Goal: Information Seeking & Learning: Learn about a topic

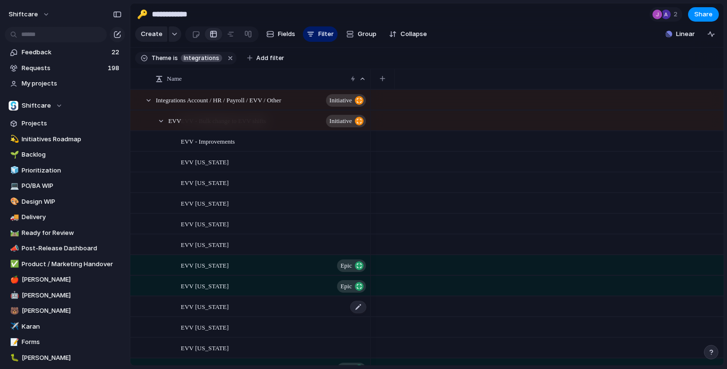
click at [240, 309] on div "EVV [US_STATE]" at bounding box center [274, 307] width 187 height 20
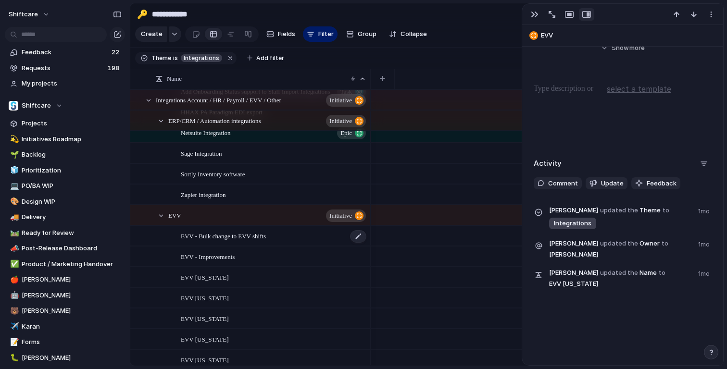
click at [234, 239] on span "EVV - Bulk change to EVV shifts" at bounding box center [223, 235] width 85 height 11
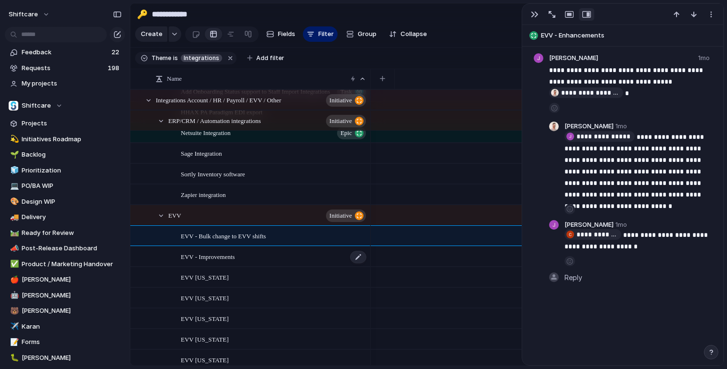
click at [230, 261] on span "EVV - Improvements" at bounding box center [208, 256] width 54 height 11
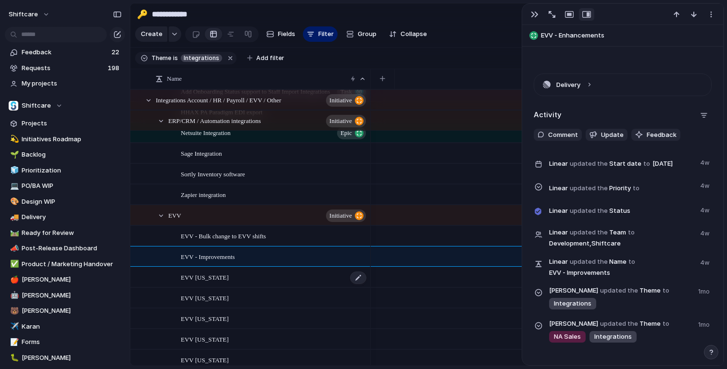
click at [237, 281] on div "EVV [US_STATE]" at bounding box center [274, 278] width 187 height 20
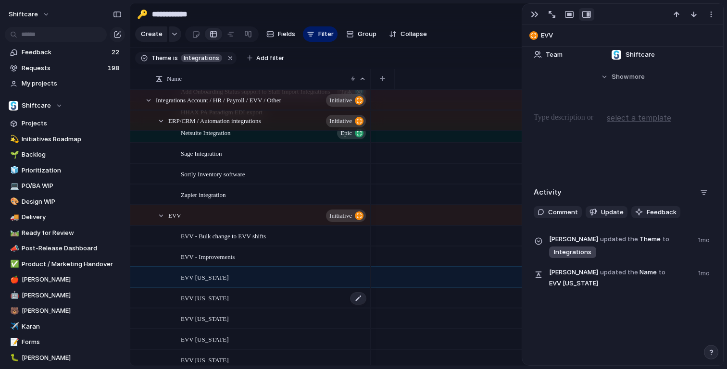
click at [228, 301] on span "EVV [US_STATE]" at bounding box center [205, 297] width 48 height 11
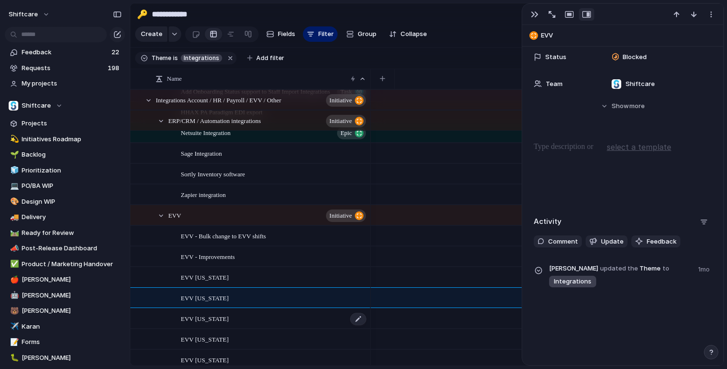
click at [237, 314] on div "EVV [US_STATE]" at bounding box center [274, 319] width 187 height 20
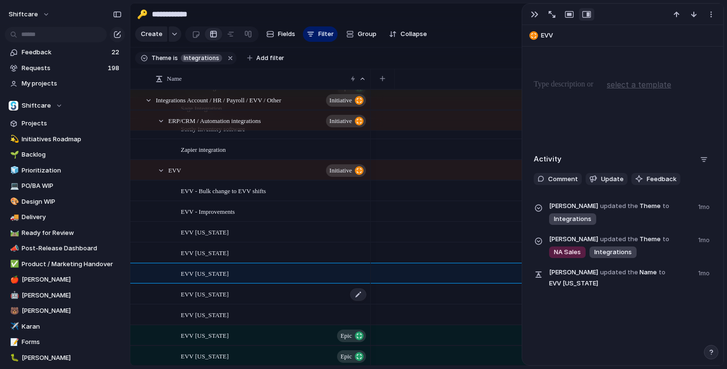
click at [228, 295] on span "EVV [US_STATE]" at bounding box center [205, 294] width 48 height 11
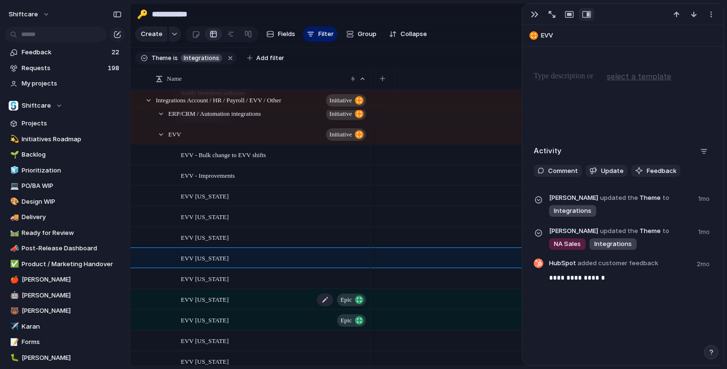
click at [226, 306] on div "EVV [US_STATE] Epic" at bounding box center [274, 300] width 187 height 20
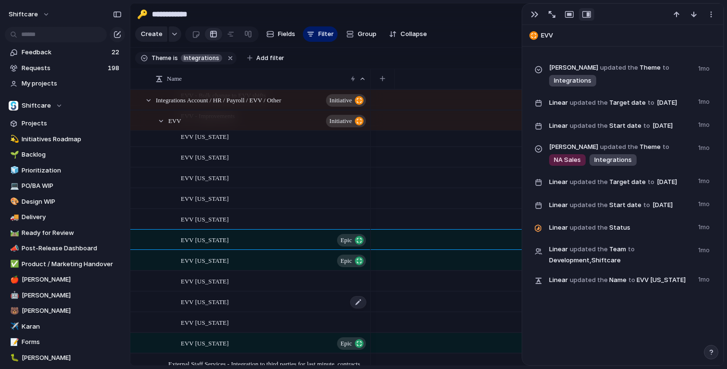
click at [228, 305] on span "EVV [US_STATE]" at bounding box center [205, 301] width 48 height 11
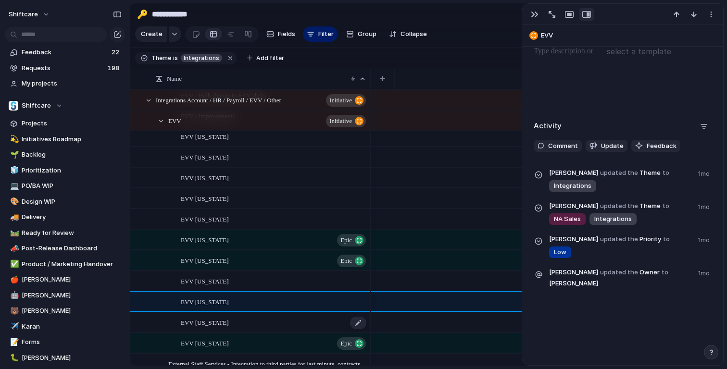
click at [229, 325] on div "EVV [US_STATE]" at bounding box center [274, 323] width 187 height 20
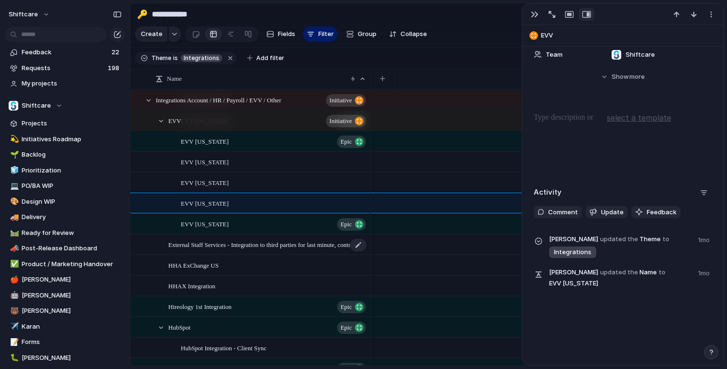
click at [223, 247] on span "External Staff Services - Integration to third parties for last minute, contrac…" at bounding box center [267, 244] width 199 height 11
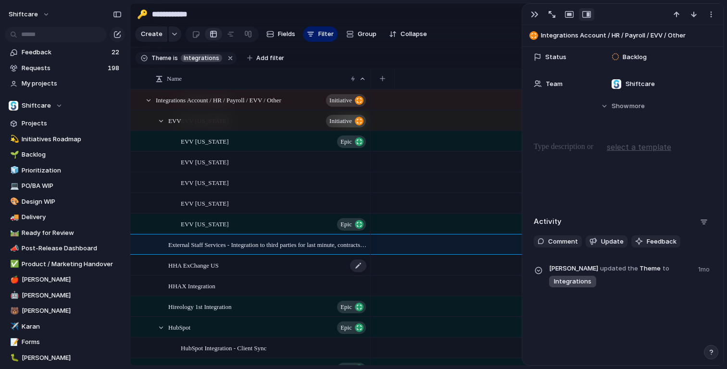
click at [232, 262] on div "HHA ExChange US" at bounding box center [267, 266] width 199 height 20
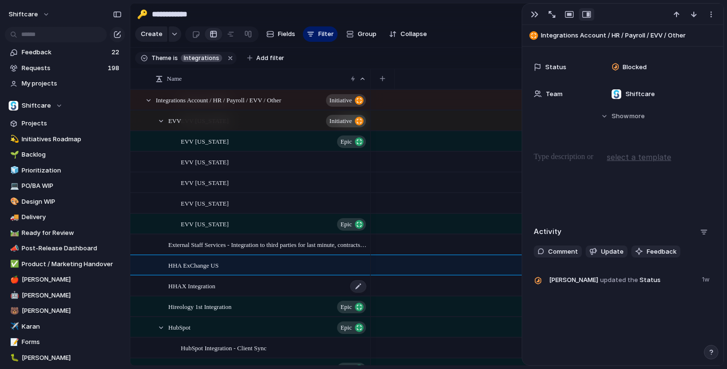
click at [230, 283] on div "HHAX Integration" at bounding box center [267, 287] width 199 height 20
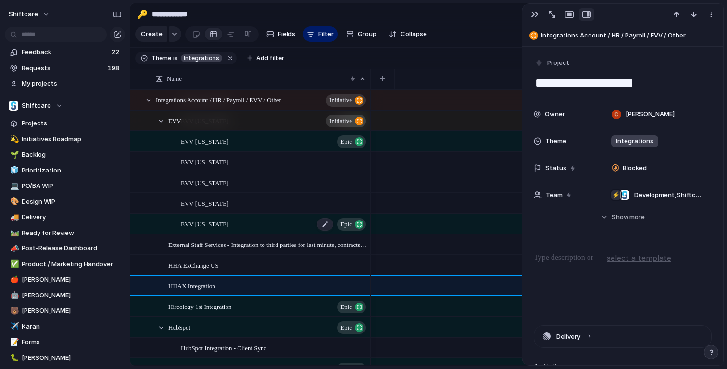
click at [234, 222] on div "EVV [US_STATE] Epic" at bounding box center [274, 225] width 187 height 20
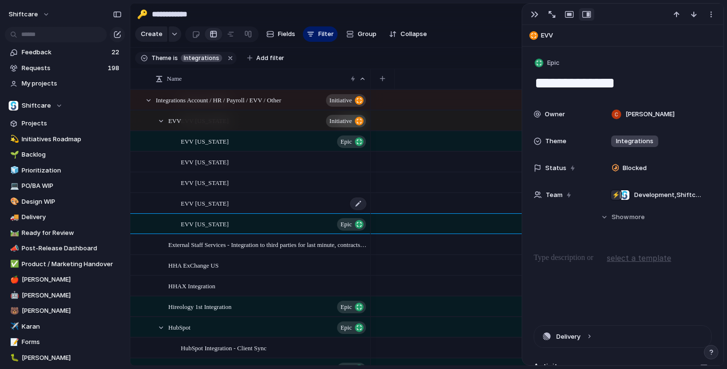
click at [239, 208] on div "EVV [US_STATE]" at bounding box center [274, 204] width 187 height 20
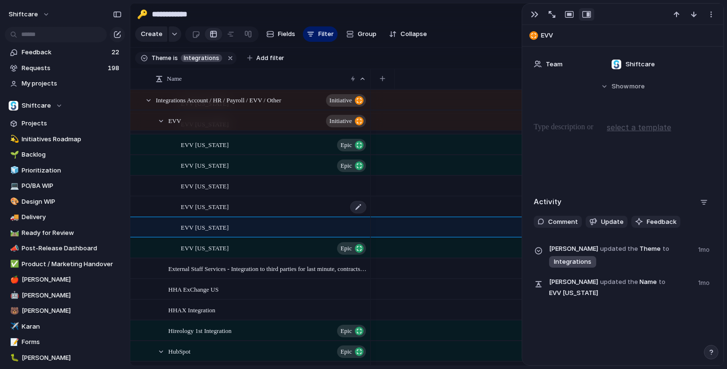
click at [226, 209] on span "EVV [US_STATE]" at bounding box center [205, 206] width 48 height 11
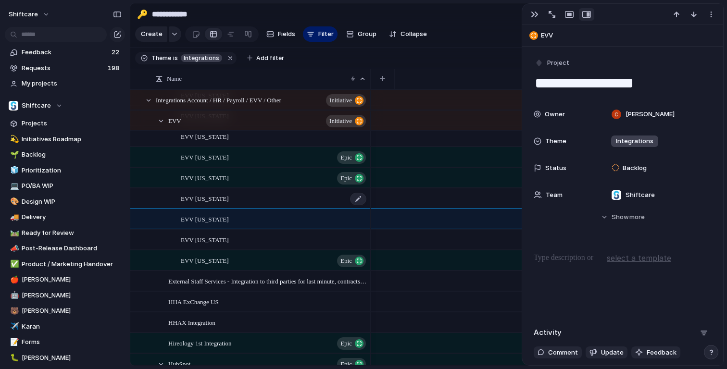
click at [223, 202] on div "EVV [US_STATE]" at bounding box center [274, 199] width 187 height 20
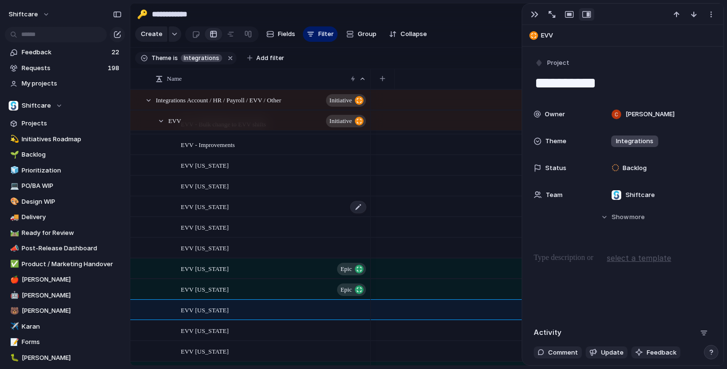
click at [242, 206] on div "EVV [US_STATE]" at bounding box center [274, 207] width 187 height 20
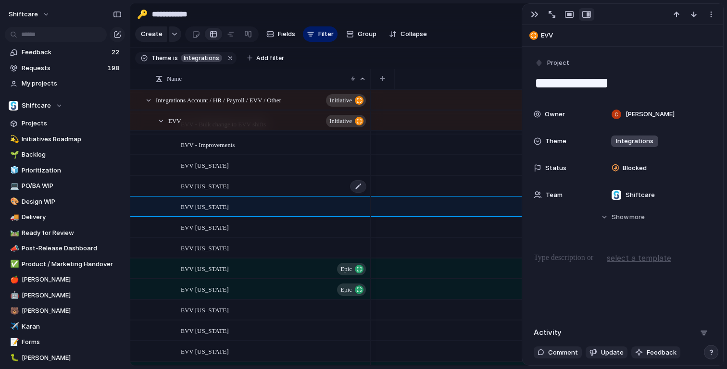
click at [264, 185] on div "EVV [US_STATE]" at bounding box center [274, 187] width 187 height 20
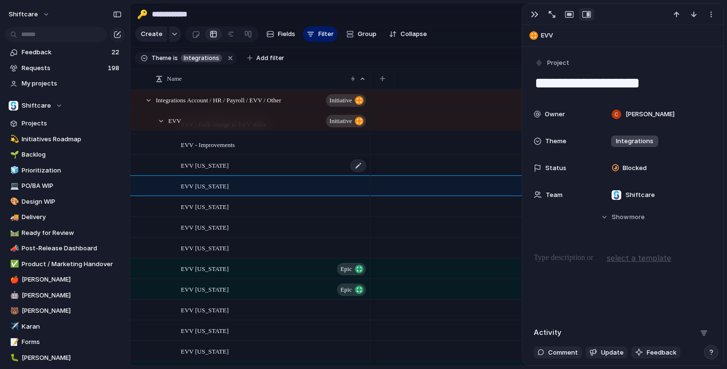
click at [262, 167] on div "EVV [US_STATE]" at bounding box center [274, 166] width 187 height 20
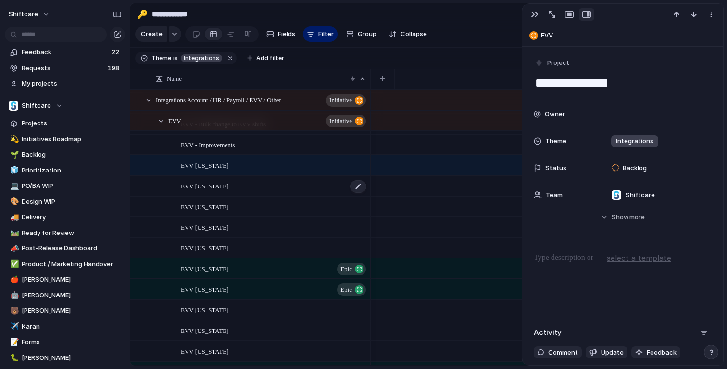
click at [260, 187] on div "EVV [US_STATE]" at bounding box center [274, 187] width 187 height 20
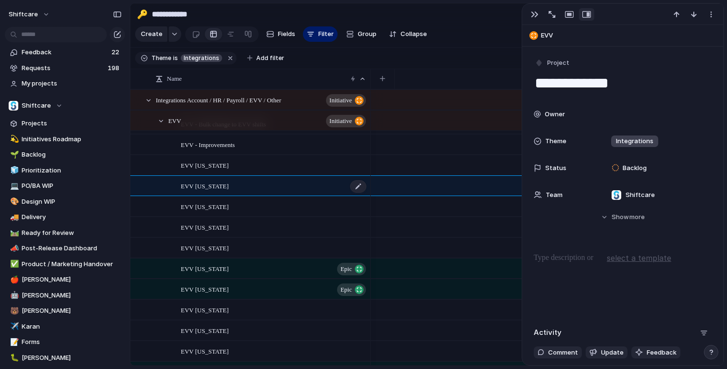
type textarea "**********"
